Goal: Feedback & Contribution: Submit feedback/report problem

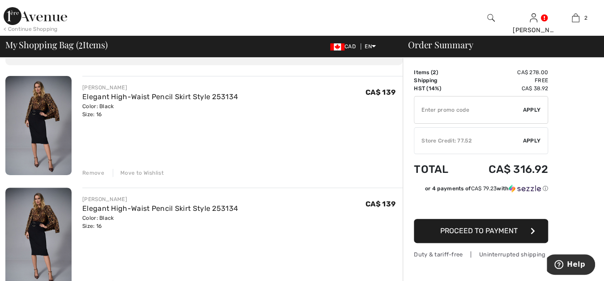
scroll to position [49, 0]
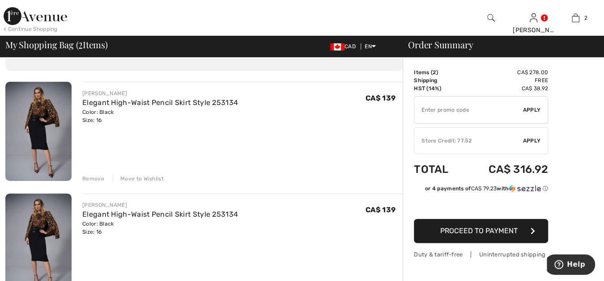
click at [98, 178] on div "Remove" at bounding box center [93, 179] width 22 height 8
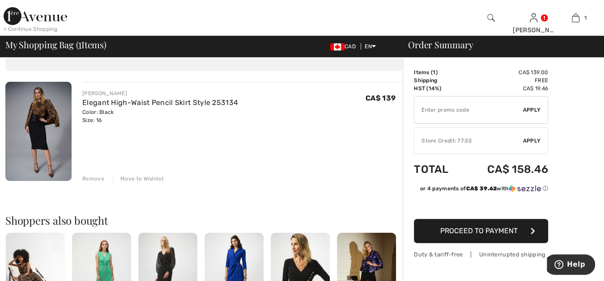
click at [21, 29] on div "< Continue Shopping" at bounding box center [31, 29] width 54 height 8
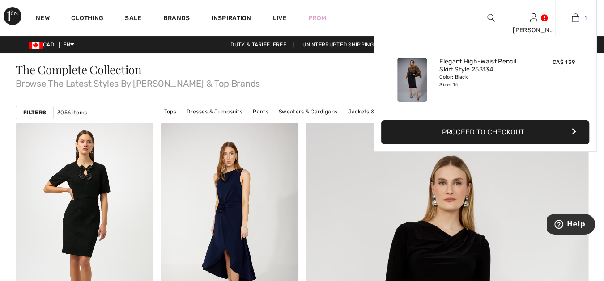
click at [576, 16] on img at bounding box center [575, 18] width 8 height 11
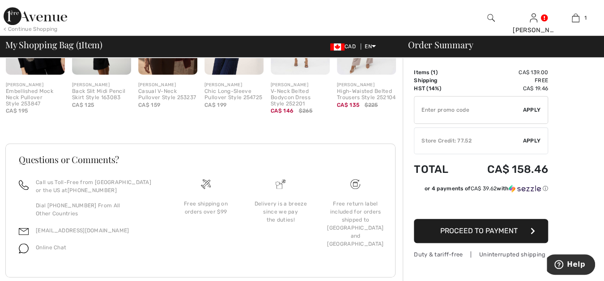
scroll to position [314, 0]
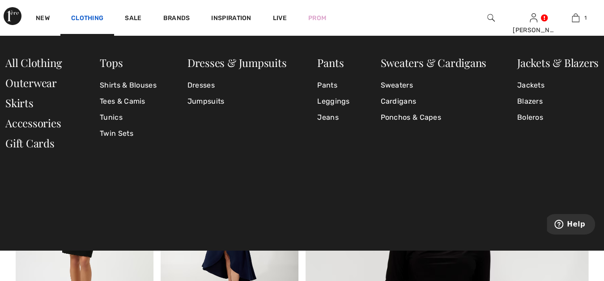
click at [92, 16] on link "Clothing" at bounding box center [87, 18] width 32 height 9
click at [20, 103] on link "Skirts" at bounding box center [19, 103] width 28 height 14
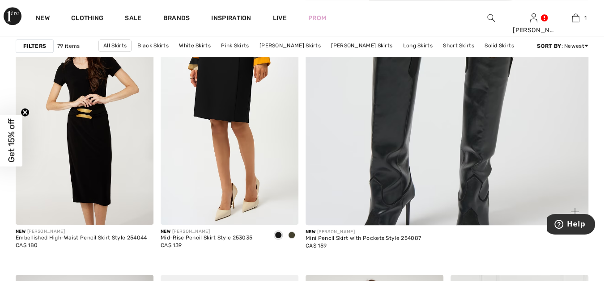
scroll to position [364, 0]
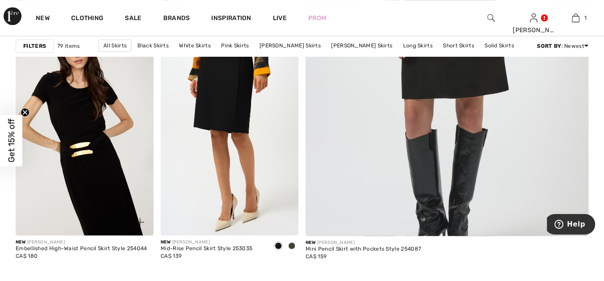
click at [89, 196] on img at bounding box center [85, 132] width 138 height 207
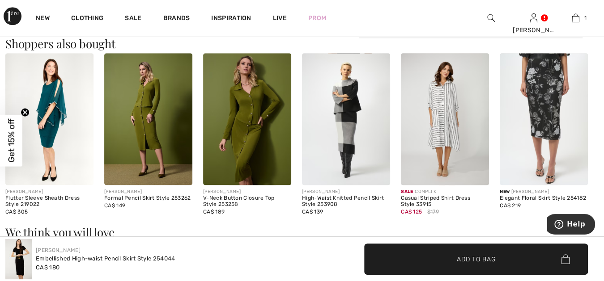
scroll to position [546, 0]
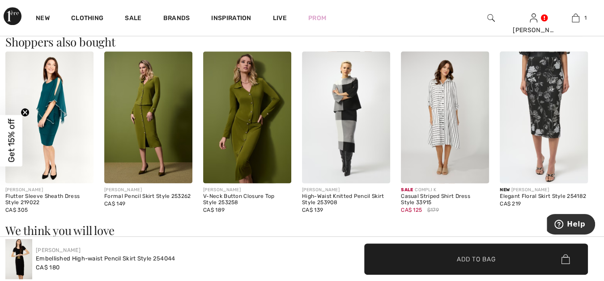
click at [135, 148] on img at bounding box center [148, 117] width 88 height 132
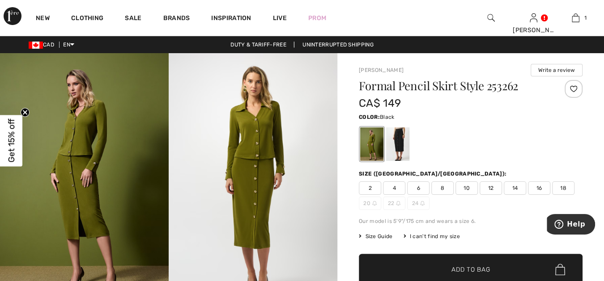
click at [398, 137] on div at bounding box center [397, 144] width 23 height 34
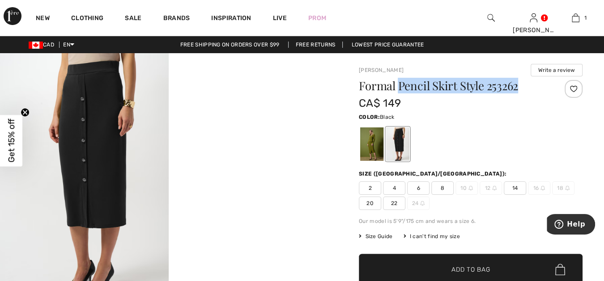
drag, startPoint x: 399, startPoint y: 86, endPoint x: 521, endPoint y: 85, distance: 122.1
click at [521, 85] on h1 "Formal Pencil Skirt Style 253262" at bounding box center [452, 86] width 186 height 12
copy h1 "Pencil Skirt Style 253262"
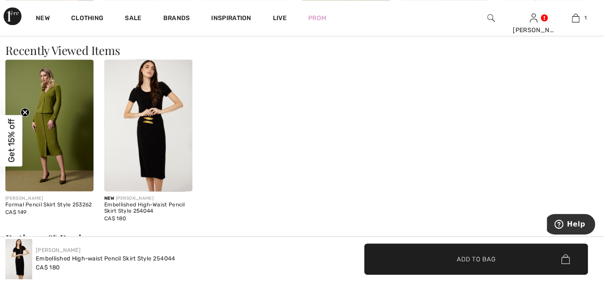
scroll to position [913, 0]
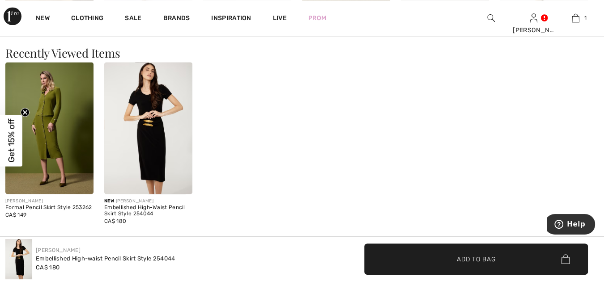
click at [152, 125] on img at bounding box center [148, 128] width 88 height 132
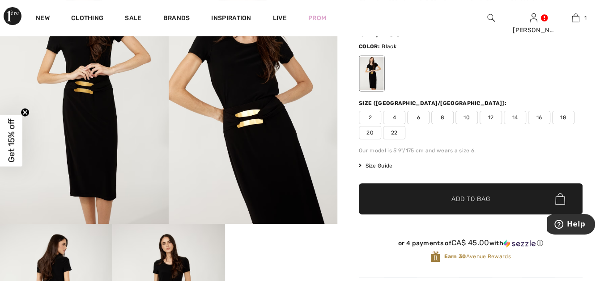
scroll to position [16, 0]
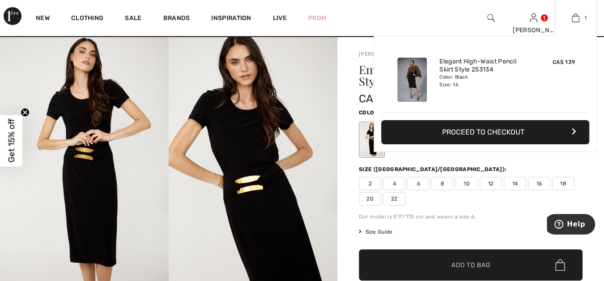
click at [576, 17] on img at bounding box center [575, 18] width 8 height 11
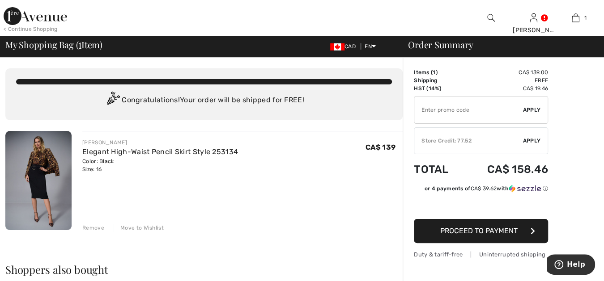
click at [528, 139] on span "Apply" at bounding box center [532, 141] width 18 height 8
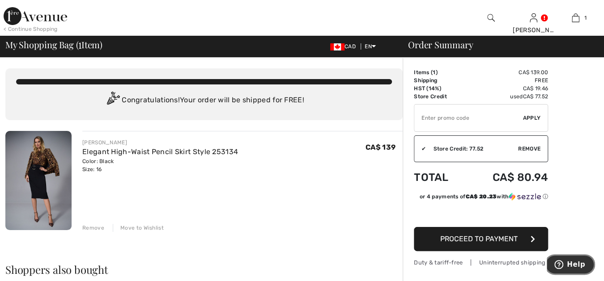
click at [573, 263] on span "Help" at bounding box center [576, 265] width 18 height 8
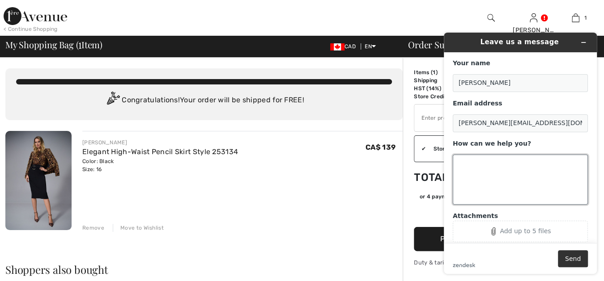
click at [456, 161] on textarea "How can we help you?" at bounding box center [520, 180] width 135 height 50
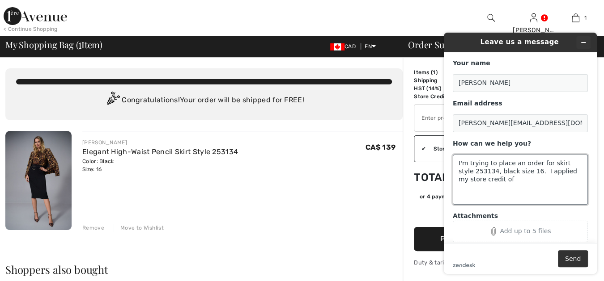
type textarea "I'm trying to place an order for skirt style 253134, black size 16. I applied m…"
click at [583, 42] on icon "Minimize widget" at bounding box center [583, 42] width 4 height 0
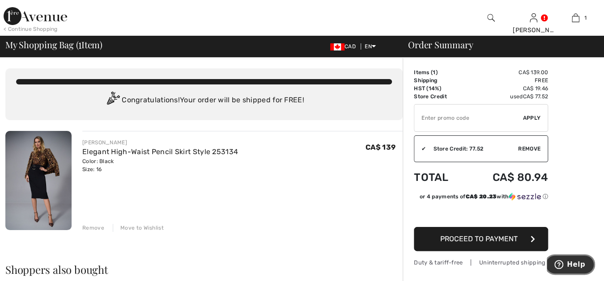
click at [575, 266] on span "Help" at bounding box center [576, 265] width 18 height 8
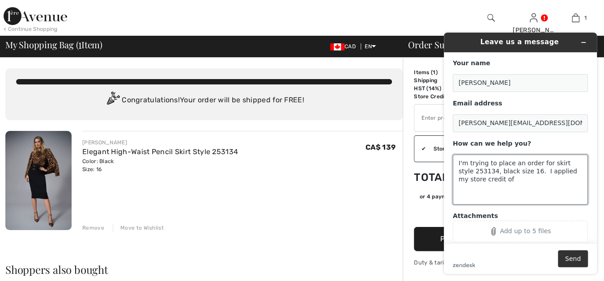
click at [485, 179] on textarea "I'm trying to place an order for skirt style 253134, black size 16. I applied m…" at bounding box center [520, 180] width 135 height 50
type textarea "I'm trying to place an order for skirt style 253134, black size 16. I applied m…"
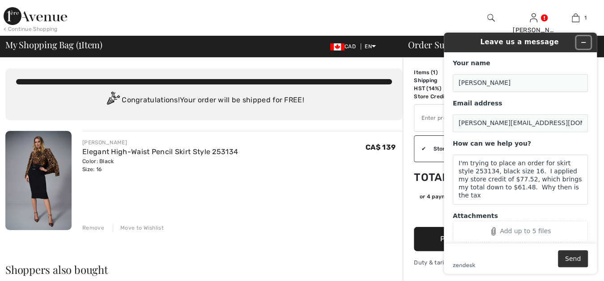
click at [584, 42] on icon "Minimize widget" at bounding box center [583, 42] width 4 height 0
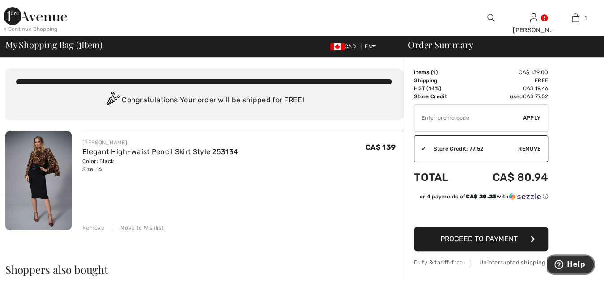
click at [574, 267] on span "Help" at bounding box center [576, 265] width 18 height 8
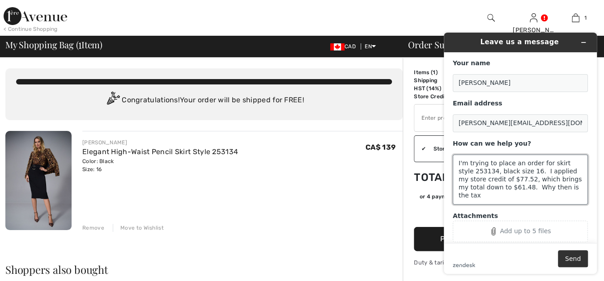
click at [562, 189] on textarea "I'm trying to place an order for skirt style 253134, black size 16. I applied m…" at bounding box center [520, 180] width 135 height 50
type textarea "I'm trying to place an order for skirt style 253134, black size 16. I applied m…"
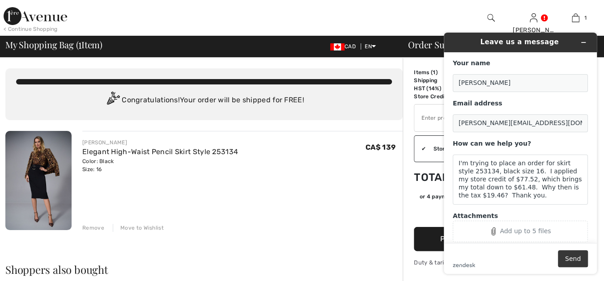
click at [572, 257] on button "Send" at bounding box center [573, 258] width 30 height 17
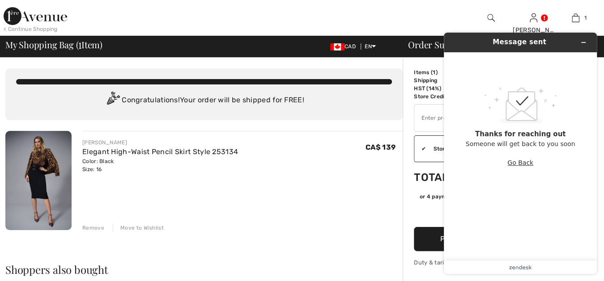
click at [511, 163] on button "Go Back" at bounding box center [520, 162] width 26 height 17
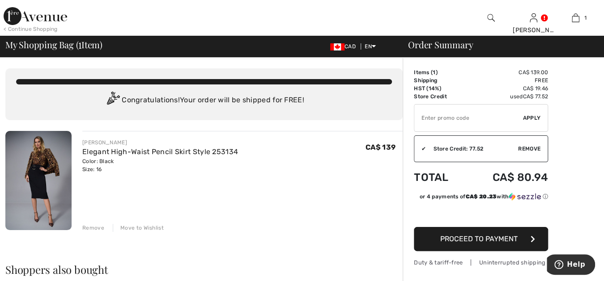
click at [305, 136] on div "[PERSON_NAME] Elegant High-Waist Pencil Skirt Style 253134 Color: Black Size: 1…" at bounding box center [242, 181] width 320 height 101
drag, startPoint x: 251, startPoint y: 151, endPoint x: 173, endPoint y: 151, distance: 77.8
click at [173, 151] on div "[PERSON_NAME] Elegant High-Waist Pencil Skirt Style 253134 Color: Black Size: 1…" at bounding box center [242, 156] width 320 height 35
copy link "Skirt Style 253134"
click at [322, 182] on div "[PERSON_NAME] Elegant High-Waist Pencil Skirt Style 253134 Color: Black Size: 1…" at bounding box center [242, 181] width 320 height 101
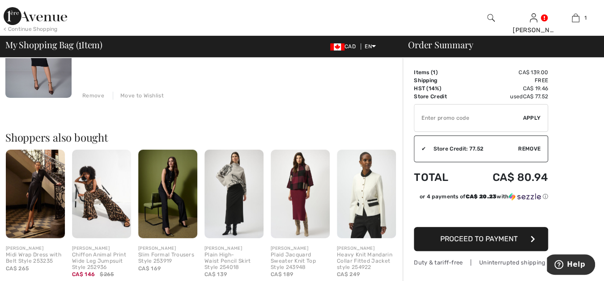
scroll to position [182, 0]
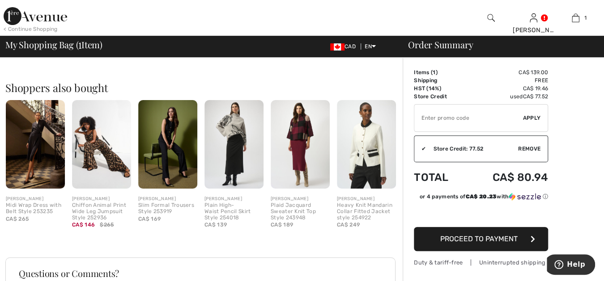
click at [42, 136] on img at bounding box center [35, 144] width 59 height 89
